Goal: Task Accomplishment & Management: Manage account settings

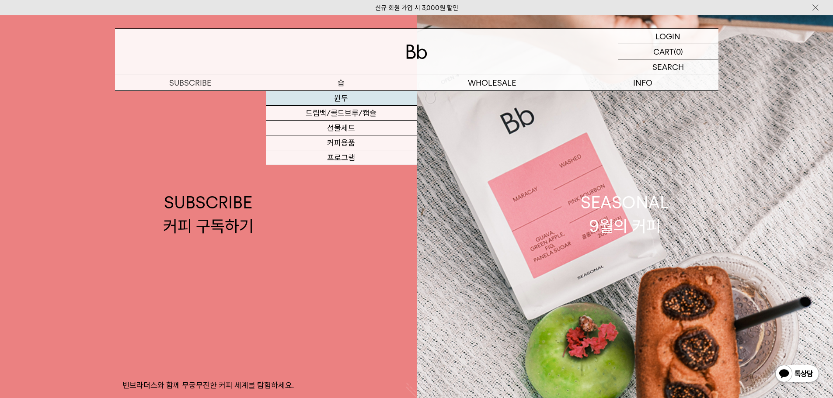
click at [348, 97] on link "원두" at bounding box center [341, 98] width 151 height 15
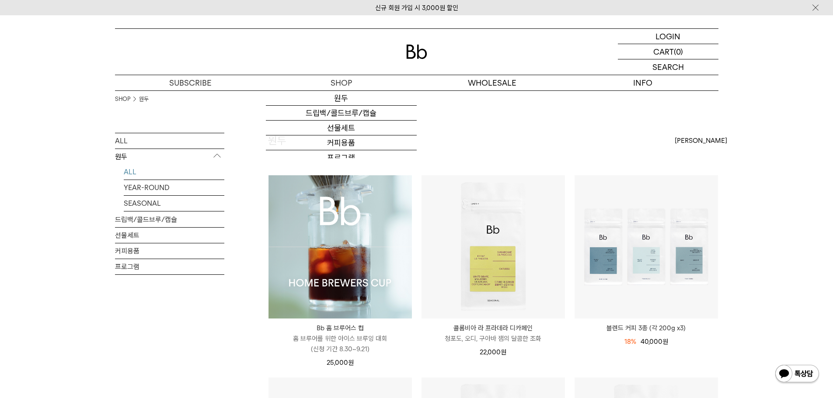
click at [328, 217] on img at bounding box center [340, 246] width 143 height 143
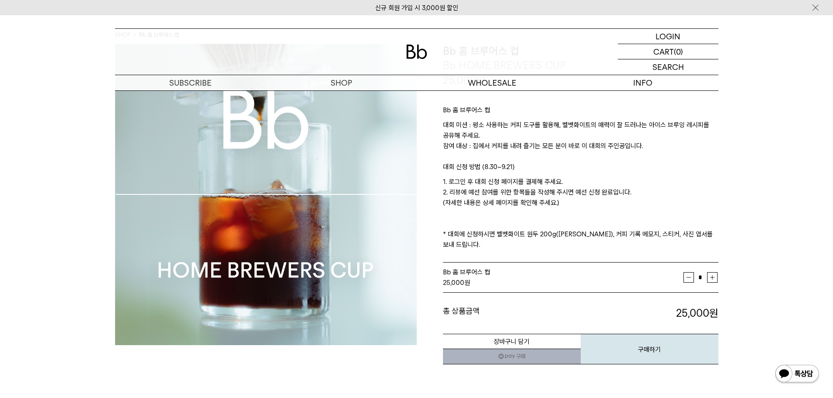
scroll to position [44, 0]
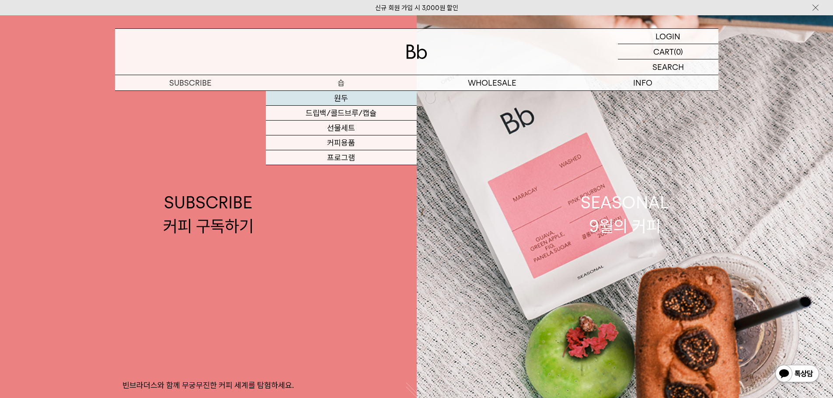
click at [345, 92] on link "원두" at bounding box center [341, 98] width 151 height 15
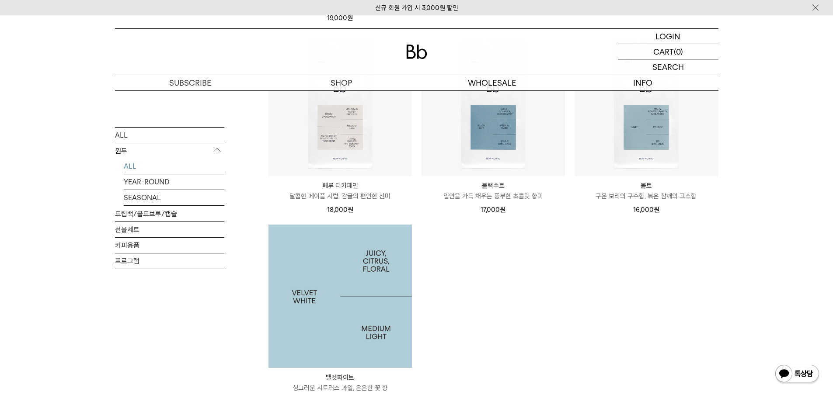
scroll to position [743, 0]
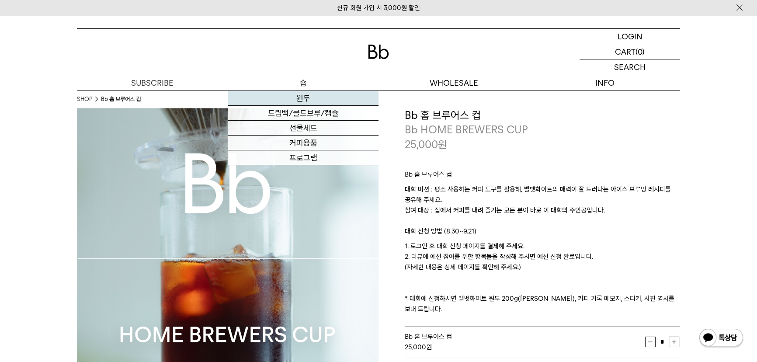
click at [306, 97] on link "원두" at bounding box center [303, 98] width 151 height 15
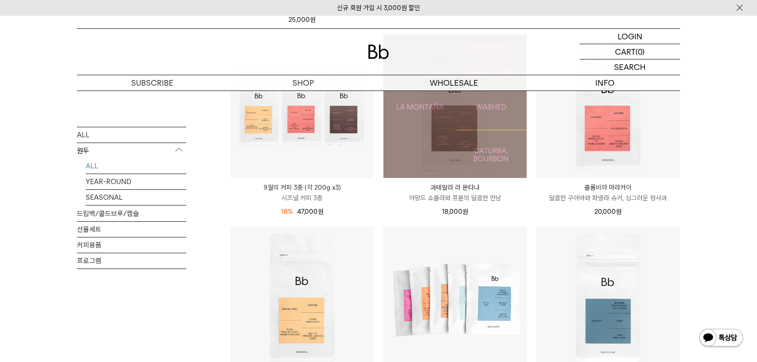
scroll to position [358, 0]
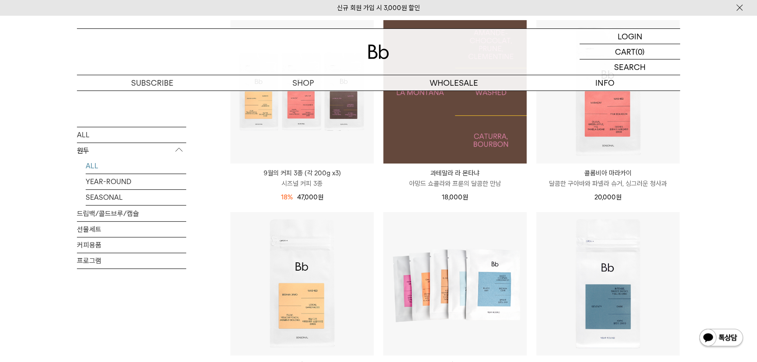
click at [441, 126] on img at bounding box center [455, 91] width 143 height 143
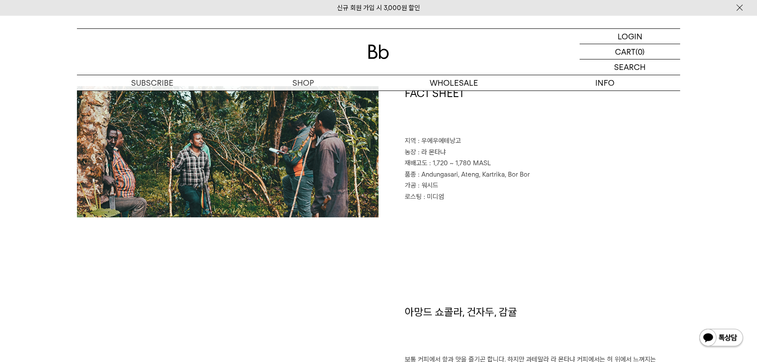
scroll to position [398, 0]
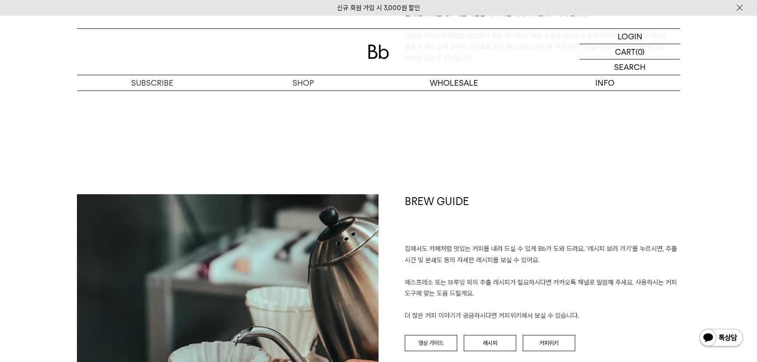
scroll to position [954, 0]
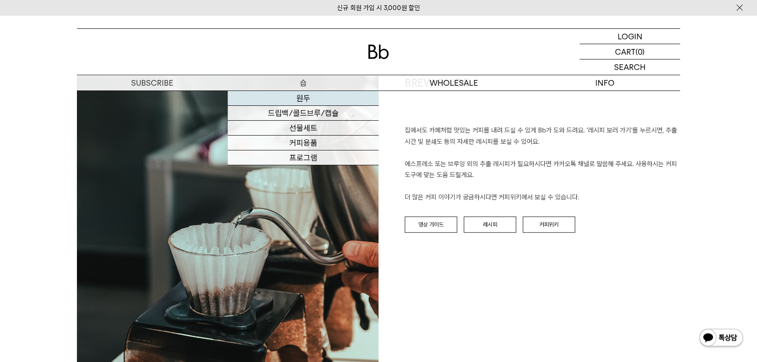
click at [295, 97] on link "원두" at bounding box center [303, 98] width 151 height 15
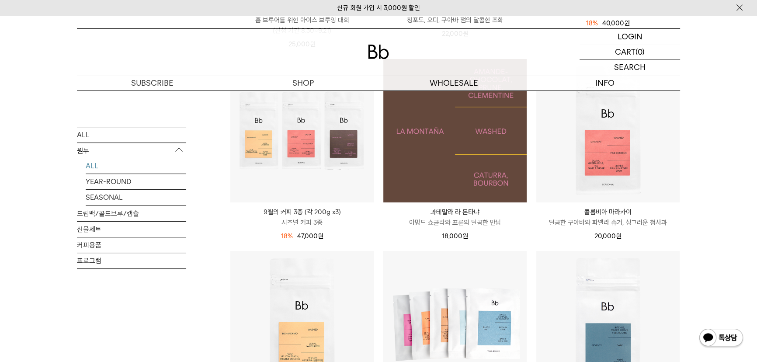
scroll to position [318, 0]
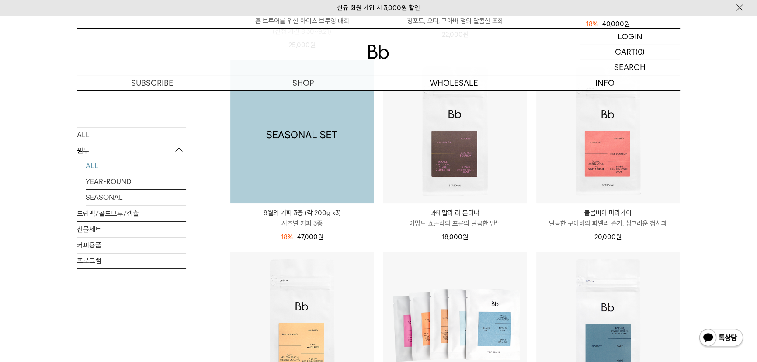
click at [316, 171] on img at bounding box center [301, 131] width 143 height 143
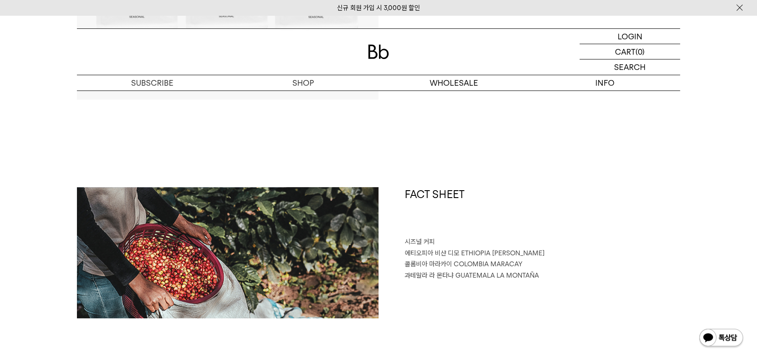
scroll to position [238, 0]
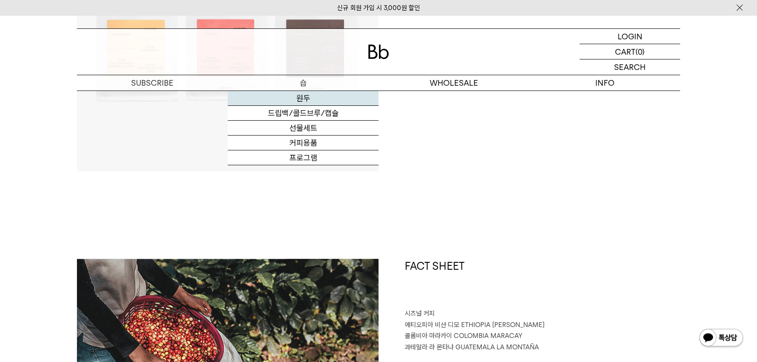
click at [298, 102] on link "원두" at bounding box center [303, 98] width 151 height 15
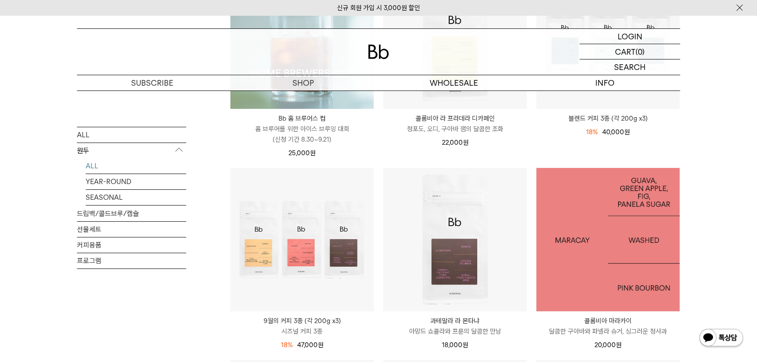
scroll to position [278, 0]
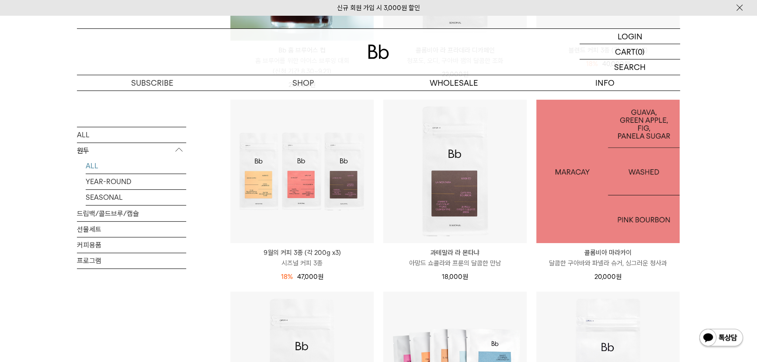
click at [592, 183] on img at bounding box center [608, 171] width 143 height 143
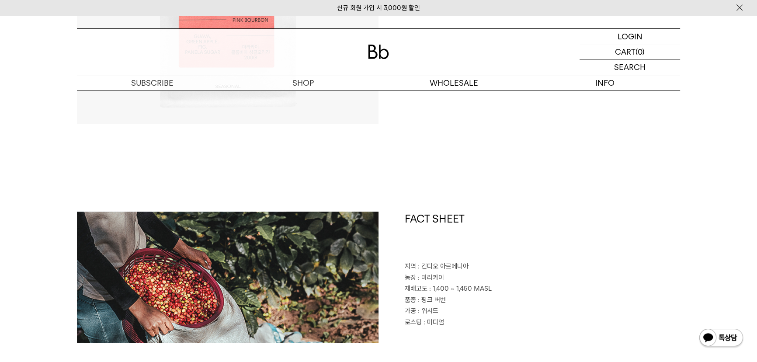
scroll to position [199, 0]
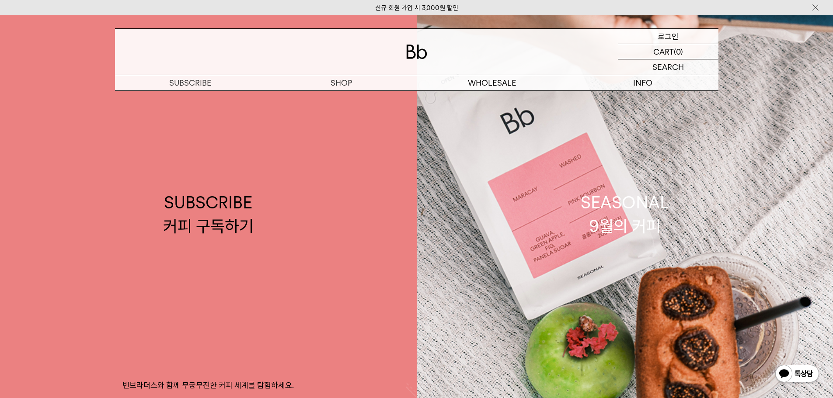
click at [677, 39] on p "로그인" at bounding box center [668, 36] width 21 height 15
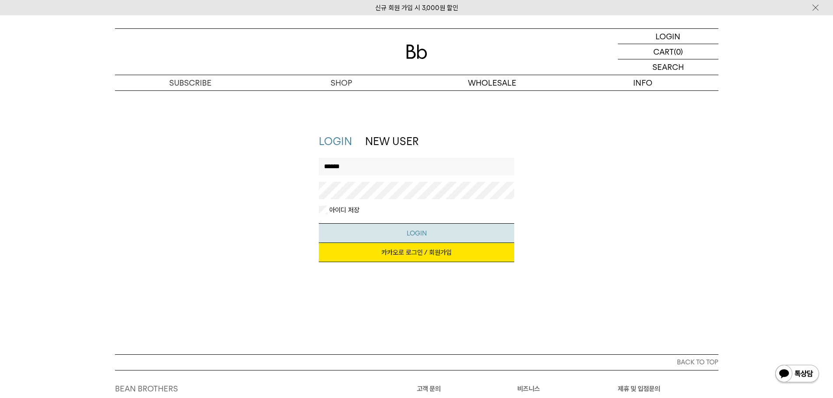
click at [368, 237] on button "LOGIN" at bounding box center [416, 233] width 195 height 20
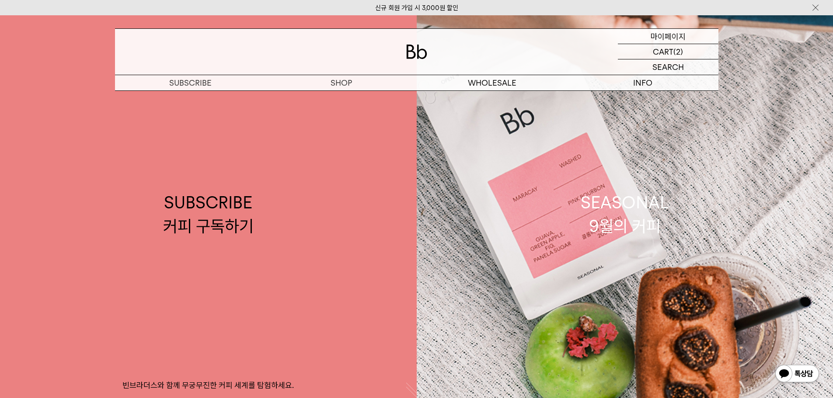
click at [682, 38] on p "마이페이지" at bounding box center [668, 36] width 35 height 15
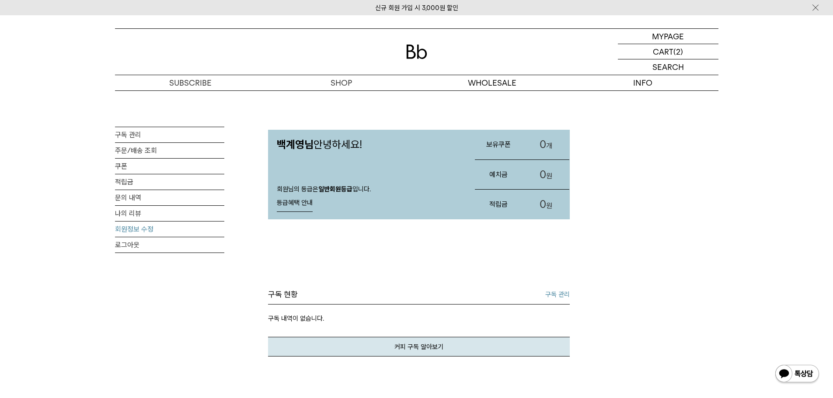
click at [121, 230] on link "회원정보 수정" at bounding box center [169, 229] width 109 height 15
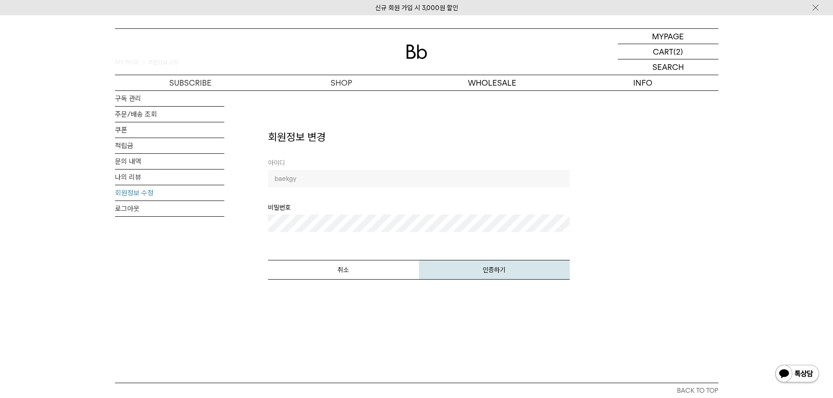
click at [513, 262] on button "인증하기" at bounding box center [494, 270] width 151 height 20
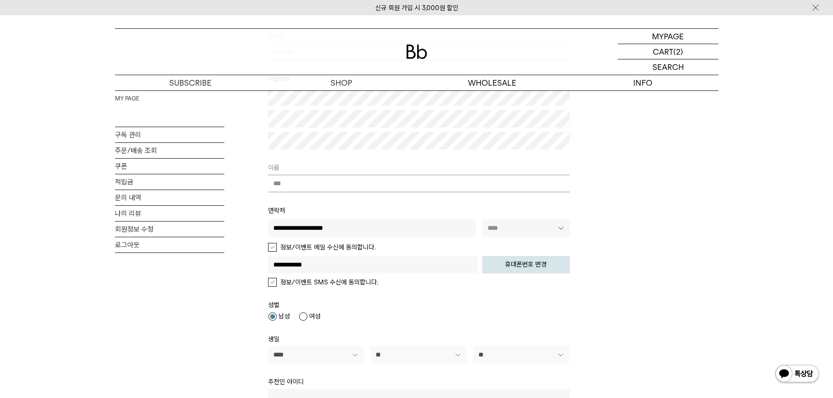
scroll to position [131, 0]
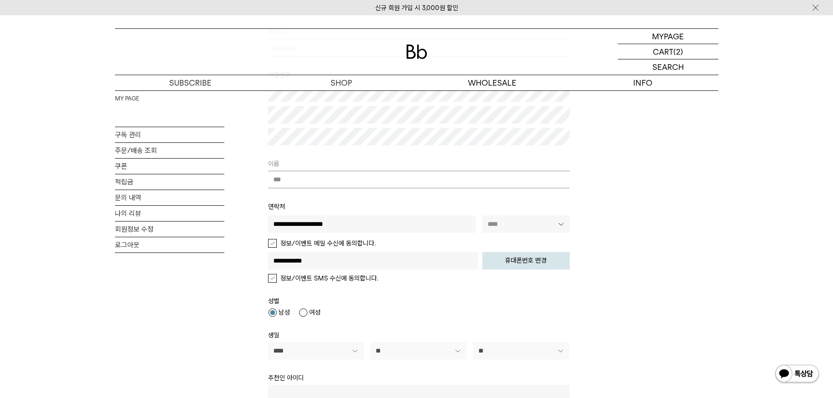
click at [316, 183] on input "***" at bounding box center [419, 179] width 302 height 17
click at [316, 182] on input "***" at bounding box center [419, 179] width 302 height 17
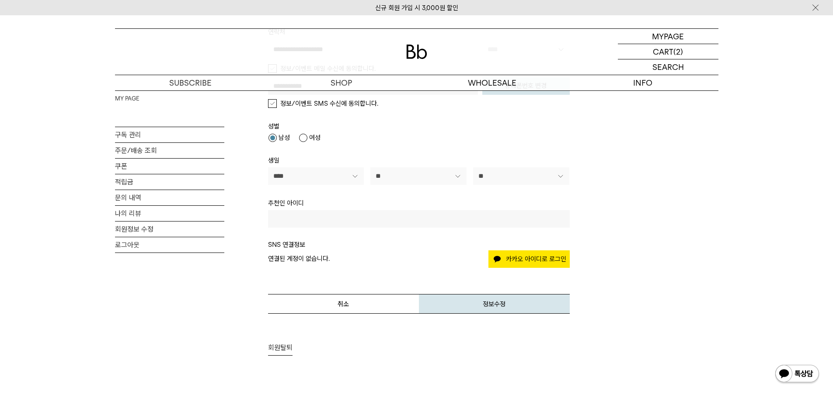
scroll to position [87, 0]
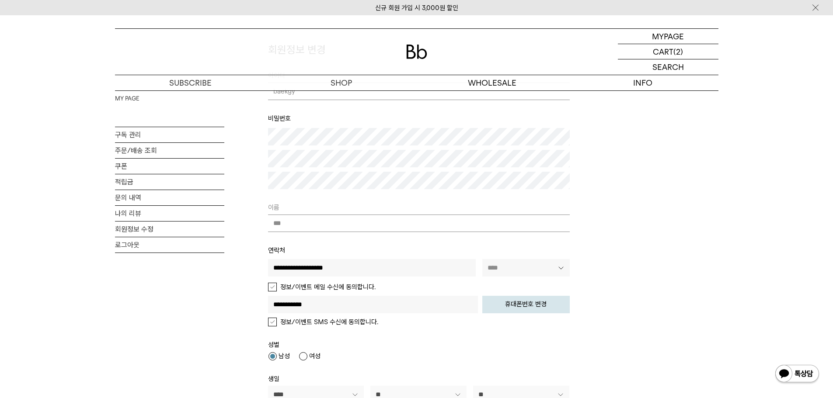
click at [310, 226] on input "***" at bounding box center [419, 223] width 302 height 17
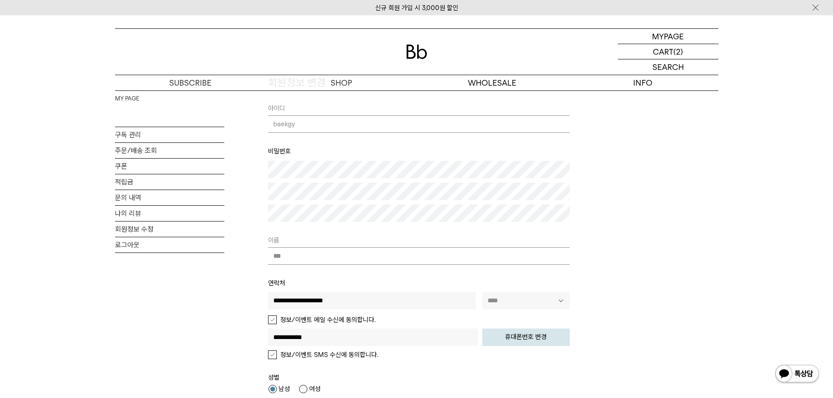
scroll to position [0, 0]
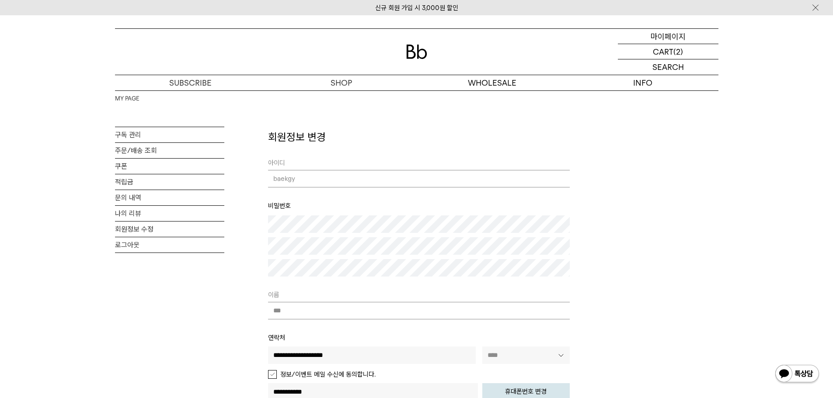
click at [668, 38] on p "마이페이지" at bounding box center [668, 36] width 35 height 15
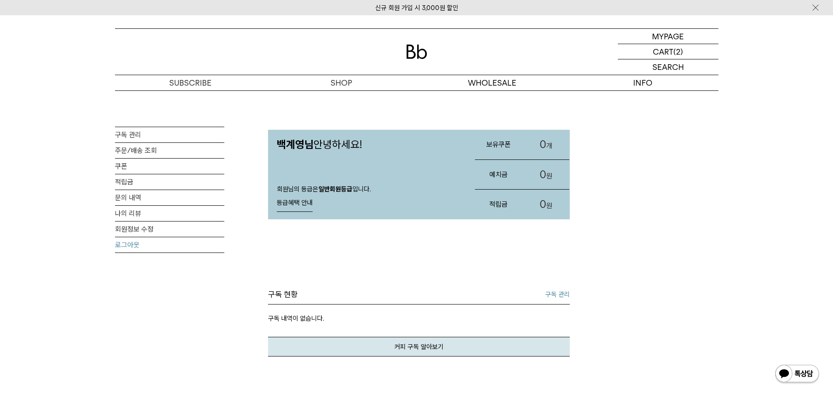
click at [126, 241] on link "로그아웃" at bounding box center [169, 244] width 109 height 15
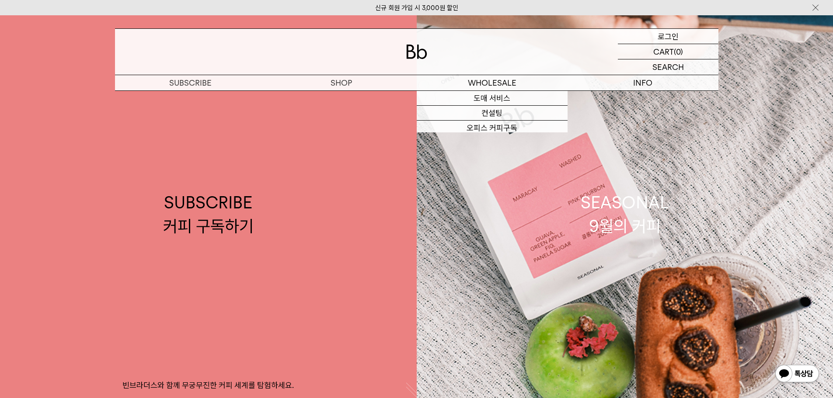
click at [667, 39] on p "로그인" at bounding box center [668, 36] width 21 height 15
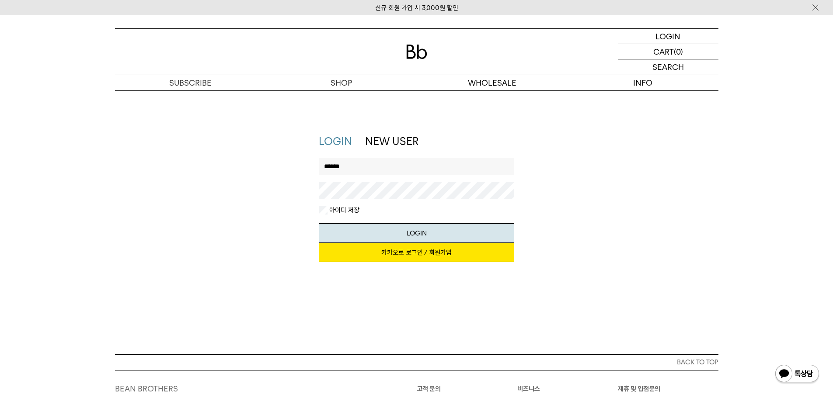
click at [409, 165] on input "******" at bounding box center [416, 166] width 195 height 17
type input "**********"
click at [360, 218] on div "아이디 저장 LOGIN 아이디, 비밀번호가 일치하지 않습니다. 다시 입력해 주세요. 아이디 찾기 | 비밀번호 찾기 | 이메일로 회원가입" at bounding box center [416, 224] width 195 height 37
click at [366, 240] on button "LOGIN" at bounding box center [416, 233] width 195 height 20
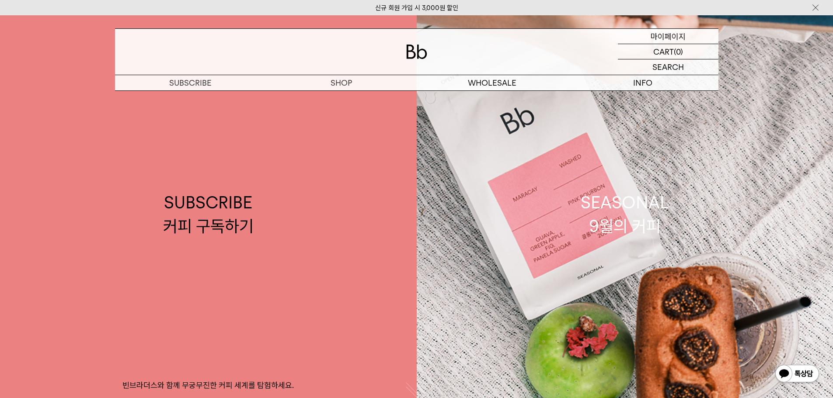
click at [663, 39] on p "마이페이지" at bounding box center [668, 36] width 35 height 15
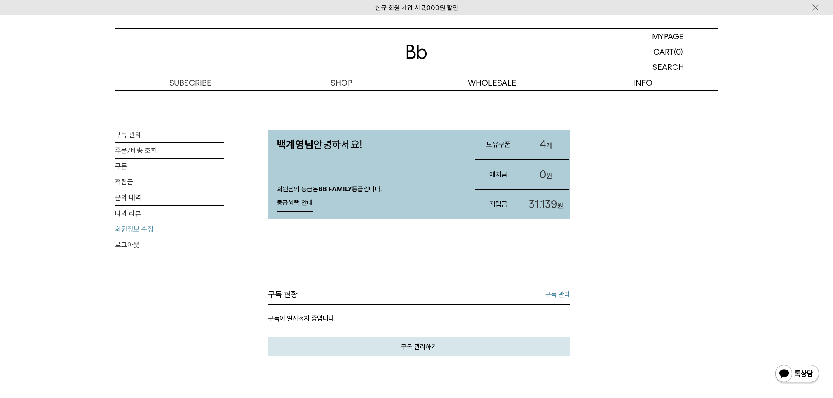
click at [130, 232] on link "회원정보 수정" at bounding box center [169, 229] width 109 height 15
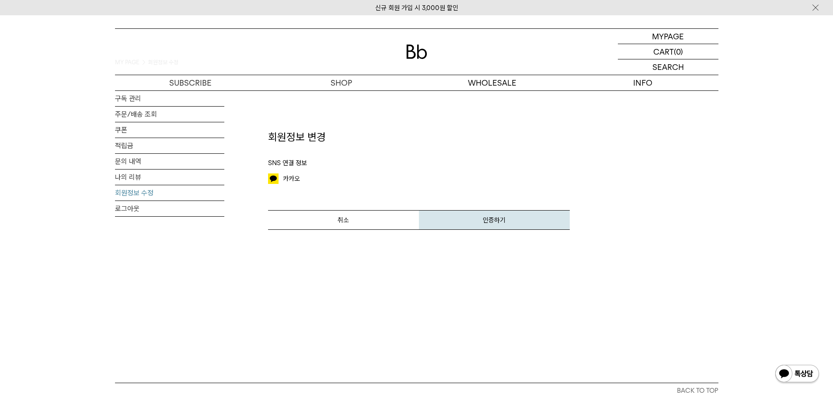
click at [469, 226] on button "인증하기" at bounding box center [494, 220] width 151 height 20
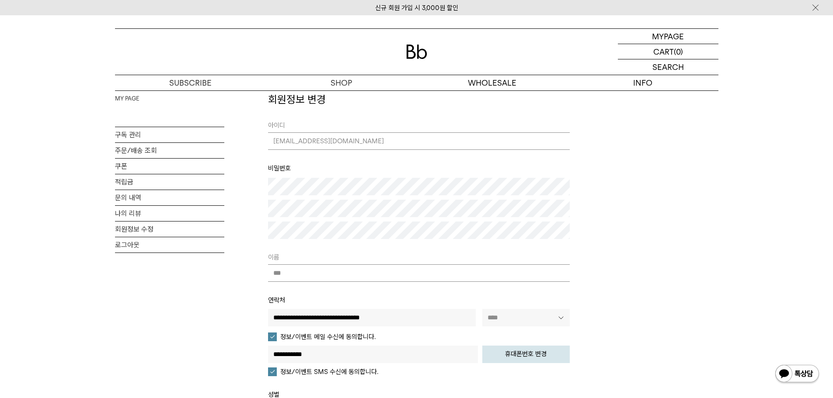
scroll to position [87, 0]
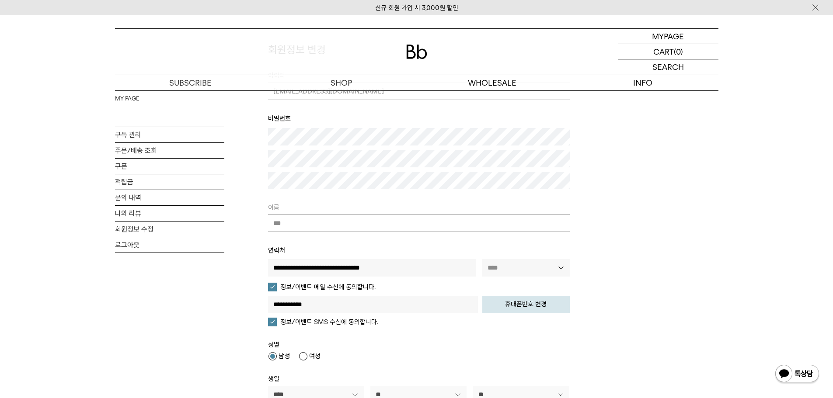
click at [314, 220] on input "***" at bounding box center [419, 223] width 302 height 17
click at [317, 231] on input "***" at bounding box center [419, 223] width 302 height 17
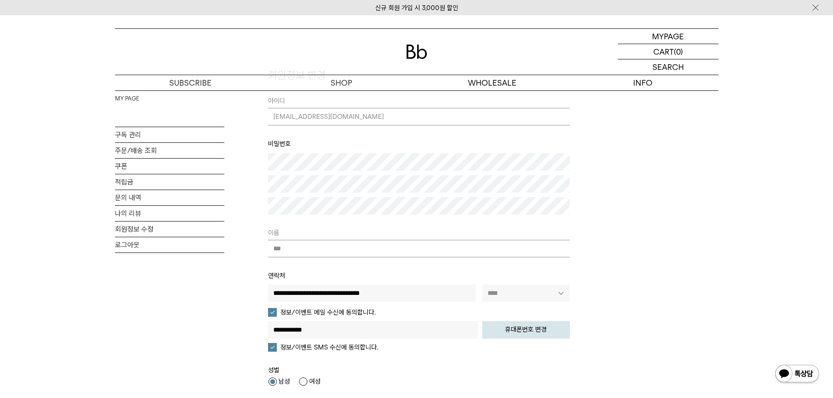
scroll to position [0, 0]
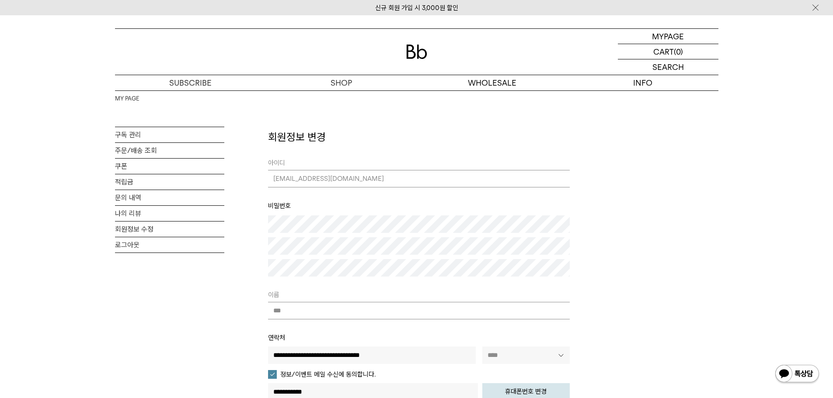
click at [327, 176] on span "[EMAIL_ADDRESS][DOMAIN_NAME]" at bounding box center [419, 178] width 302 height 17
click at [327, 176] on span "gyeyoung.baek@ablecoffeegroup.com" at bounding box center [419, 178] width 302 height 17
click at [673, 34] on p "마이페이지" at bounding box center [668, 36] width 35 height 15
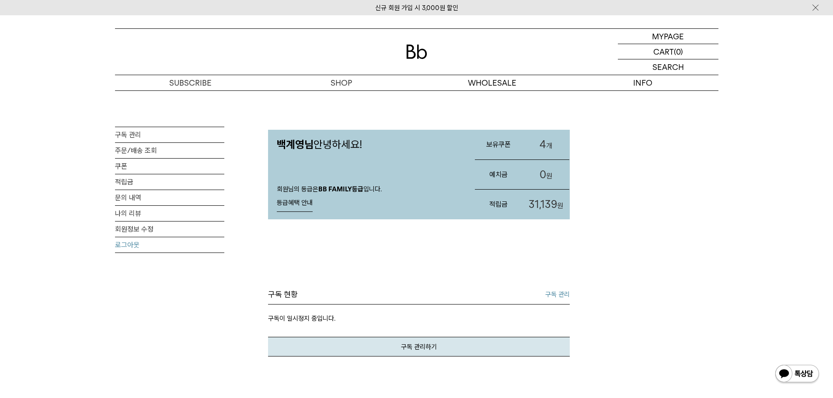
click at [150, 244] on link "로그아웃" at bounding box center [169, 244] width 109 height 15
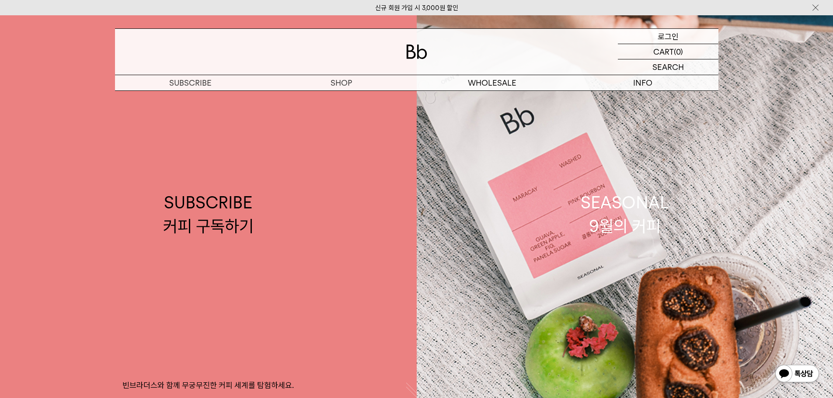
click at [672, 35] on p "로그인" at bounding box center [668, 36] width 21 height 15
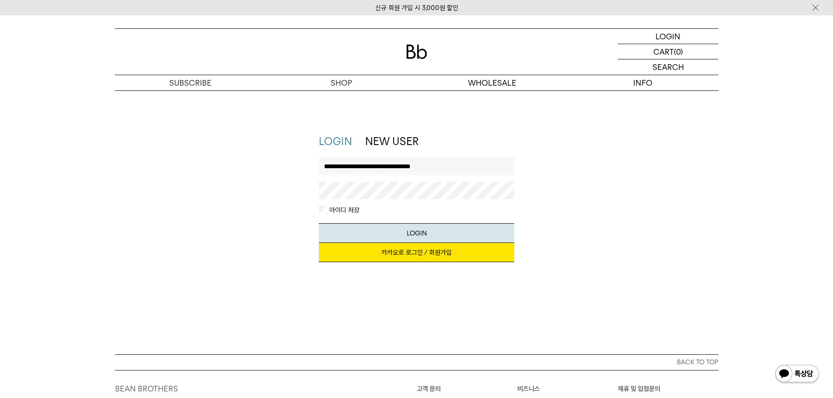
click at [412, 254] on link "카카오로 로그인 / 회원가입" at bounding box center [416, 252] width 195 height 19
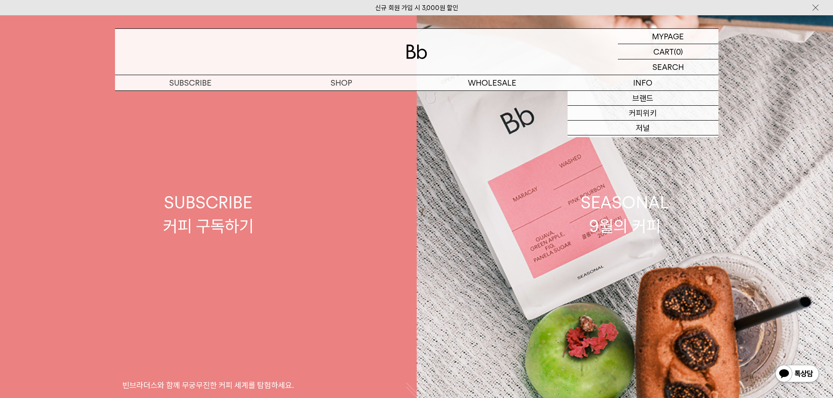
click at [296, 231] on link "SUBSCRIBE 커피 구독하기 빈브라더스와 함께 무궁무진한 커피 세계를 탐험하세요." at bounding box center [208, 214] width 417 height 398
